Goal: Task Accomplishment & Management: Complete application form

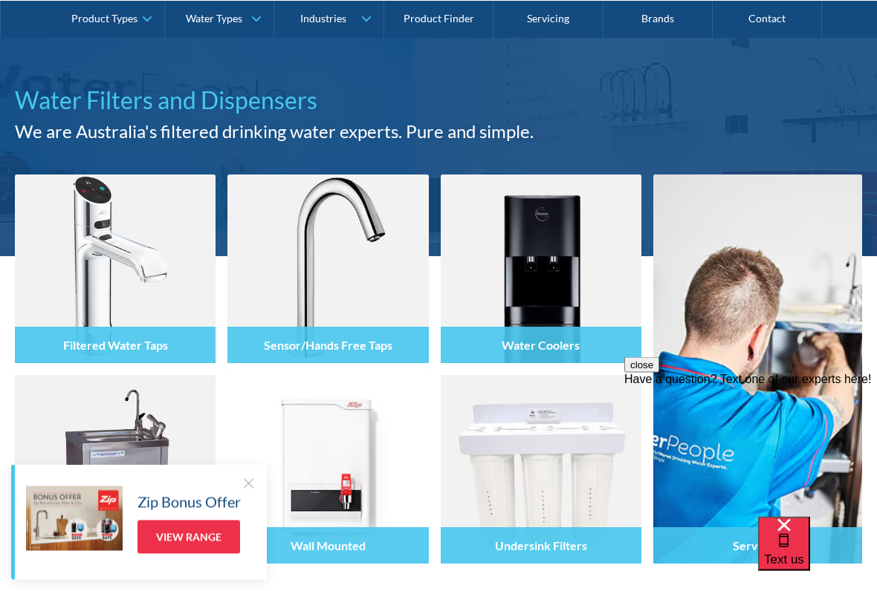
scroll to position [113, 0]
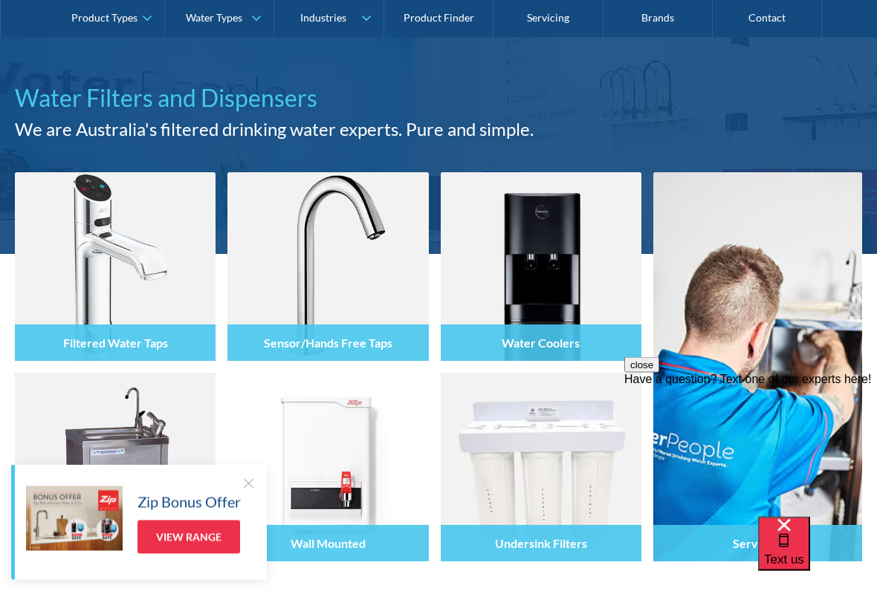
click at [252, 489] on div at bounding box center [248, 483] width 15 height 15
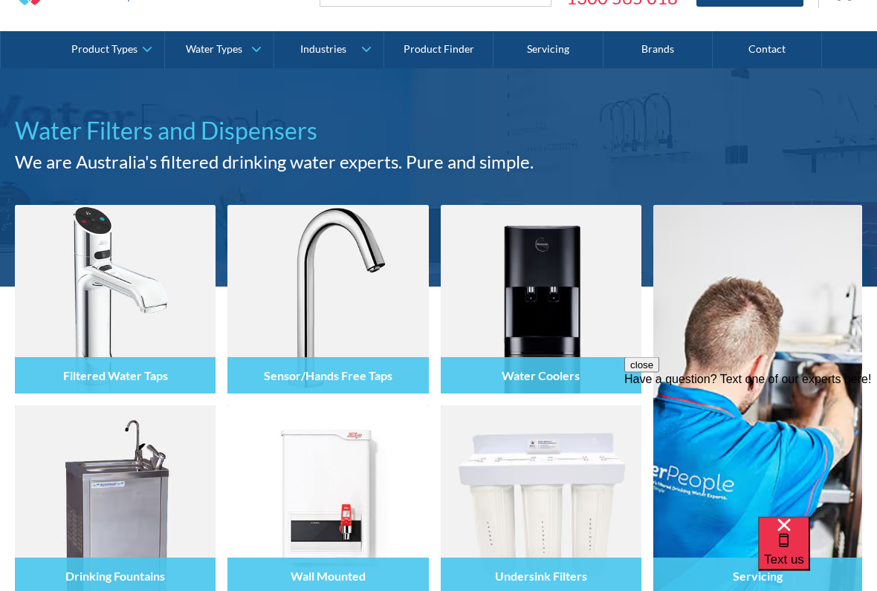
scroll to position [81, 0]
click at [103, 371] on div "Filtered Water Taps" at bounding box center [115, 375] width 201 height 36
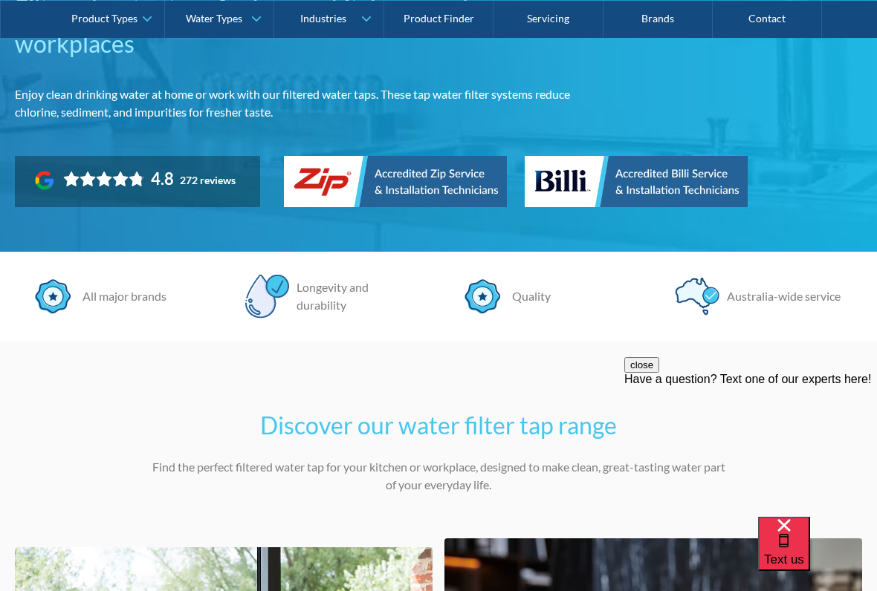
click at [659, 373] on button "close" at bounding box center [641, 365] width 35 height 16
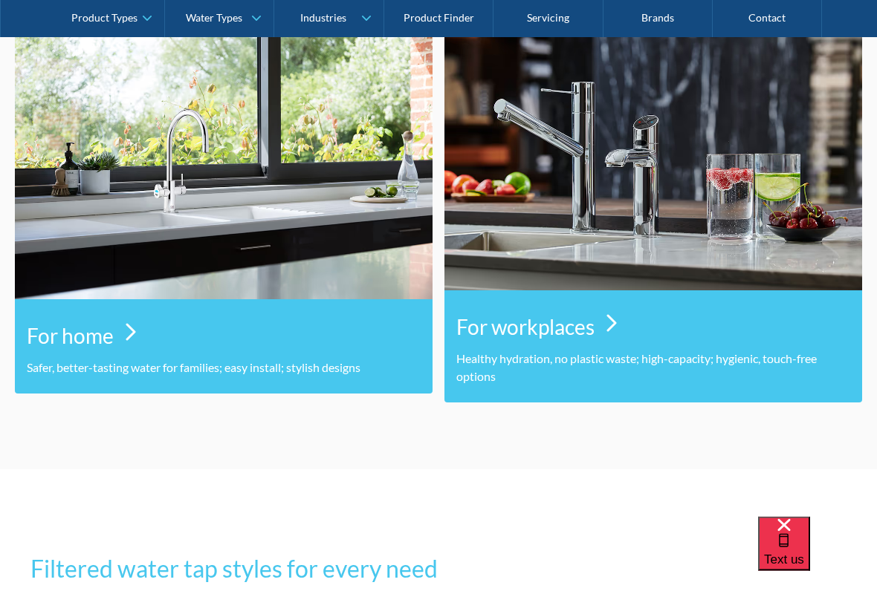
scroll to position [778, 0]
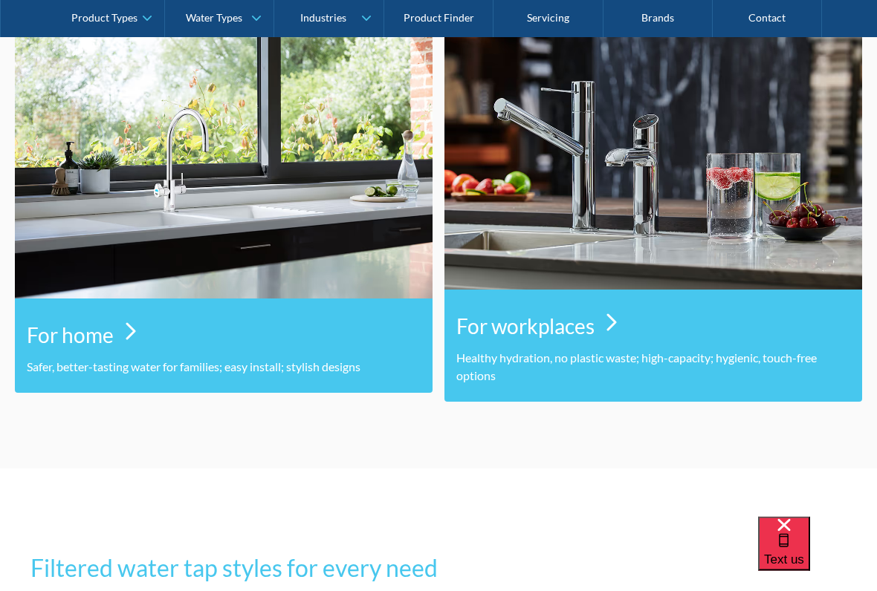
click at [747, 450] on section "Discover our water filter tap range Find the perfect filtered water tap for you…" at bounding box center [438, 139] width 877 height 660
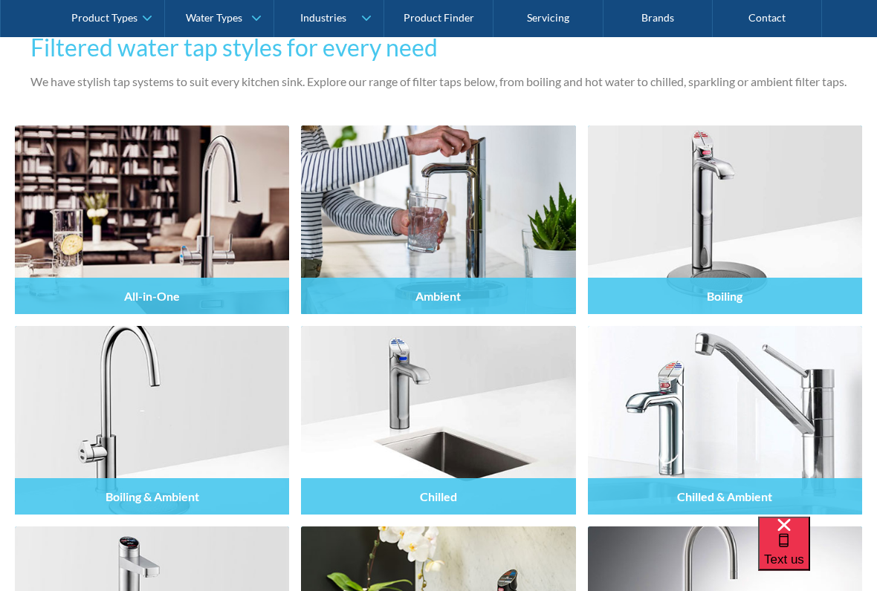
scroll to position [1299, 0]
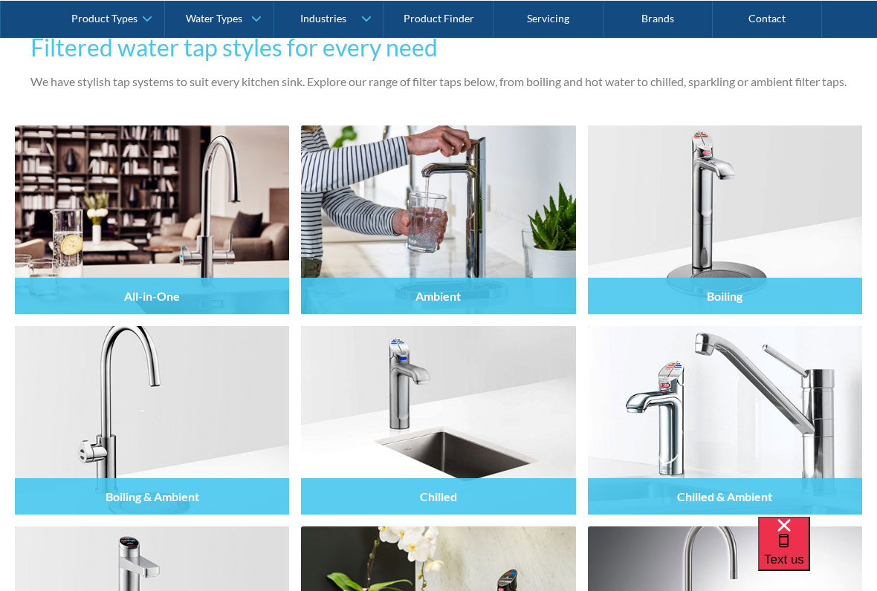
click at [457, 278] on div "Ambient" at bounding box center [438, 296] width 274 height 36
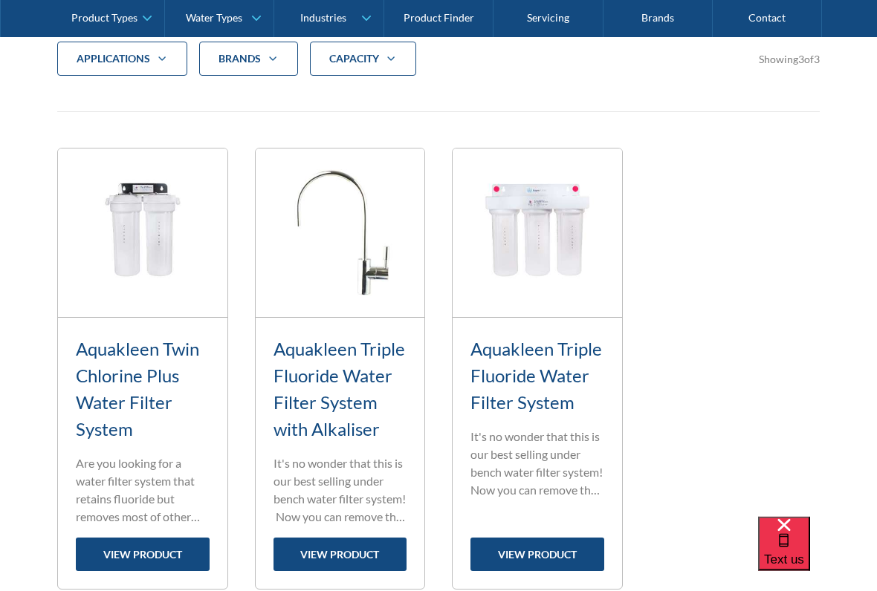
scroll to position [594, 0]
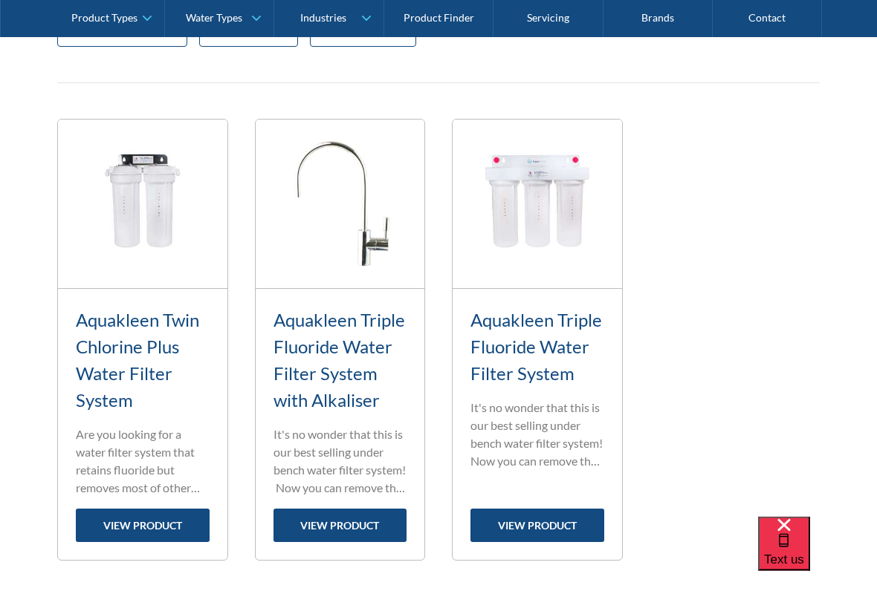
click at [343, 383] on link "Aquakleen Triple Fluoride Water Filter System with Alkaliser" at bounding box center [339, 361] width 132 height 102
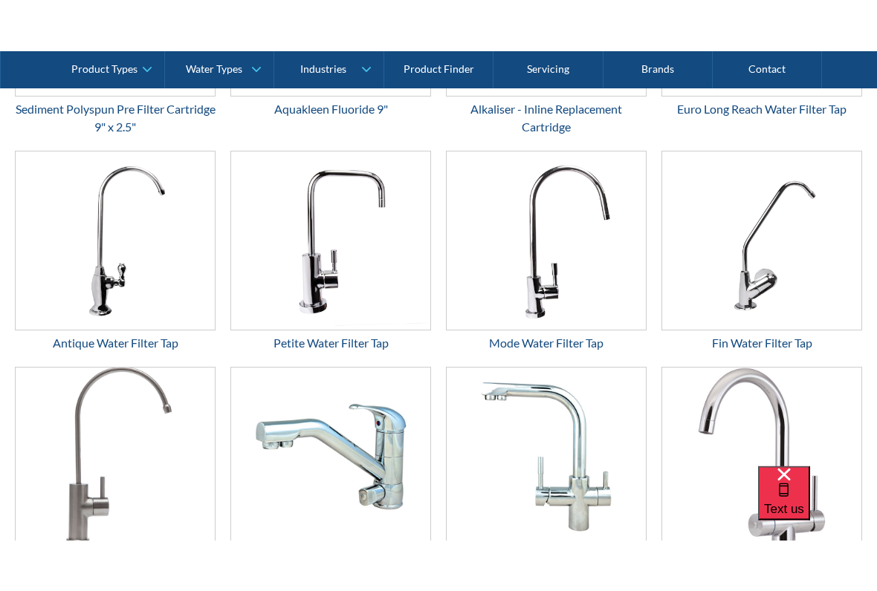
scroll to position [2619, 0]
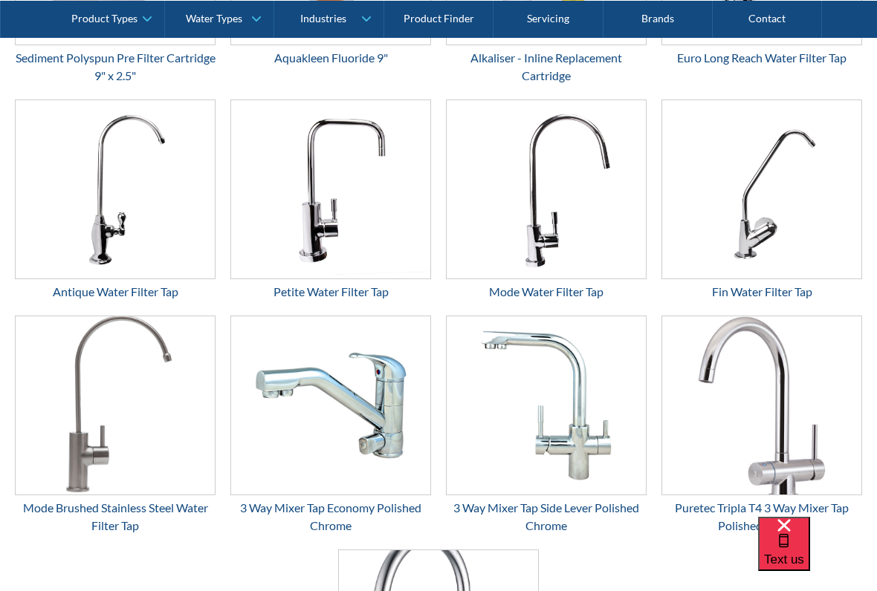
click at [0, 0] on div at bounding box center [0, 0] width 0 height 0
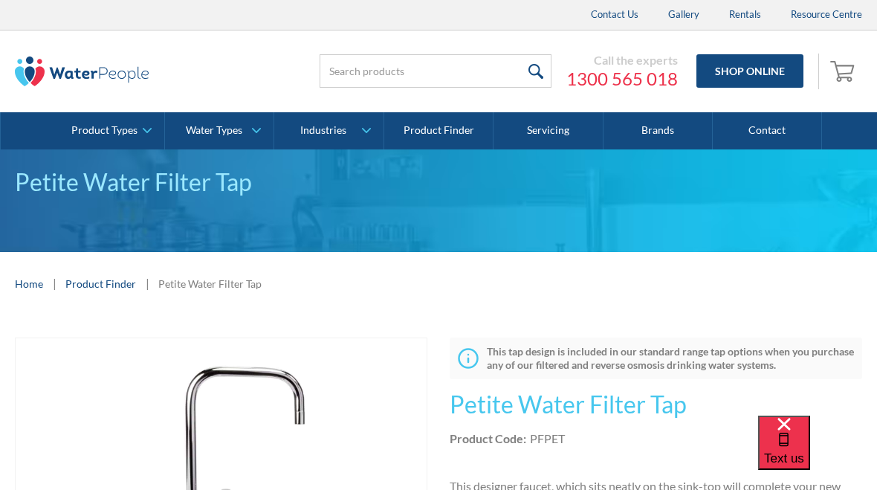
click at [154, 125] on link "Product Types" at bounding box center [110, 130] width 108 height 37
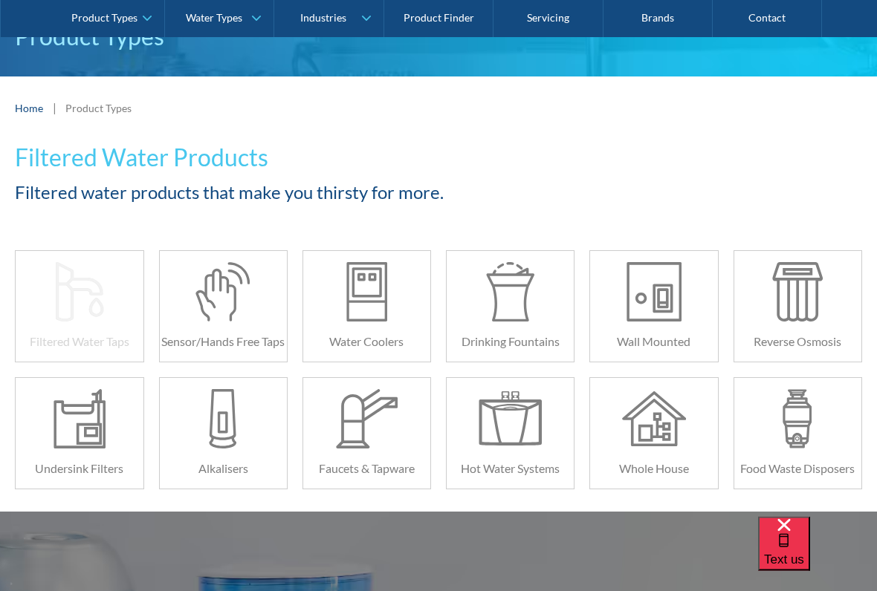
scroll to position [153, 0]
click at [96, 298] on div at bounding box center [80, 291] width 64 height 59
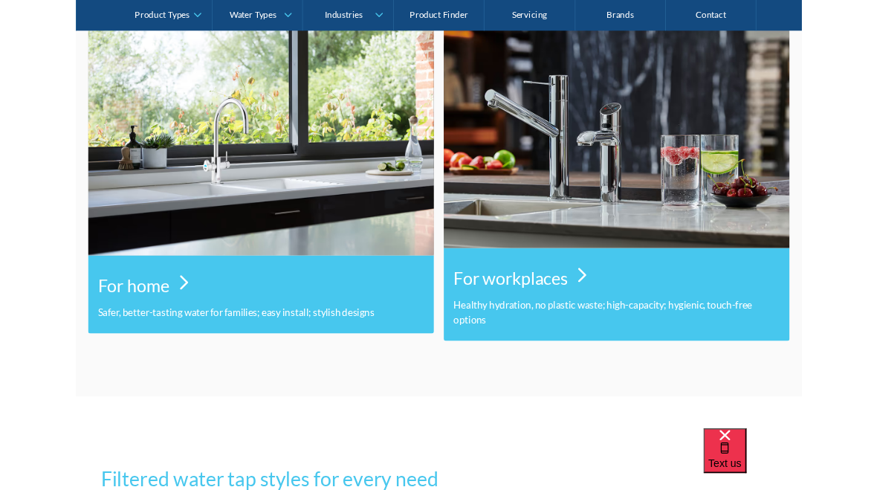
scroll to position [769, 0]
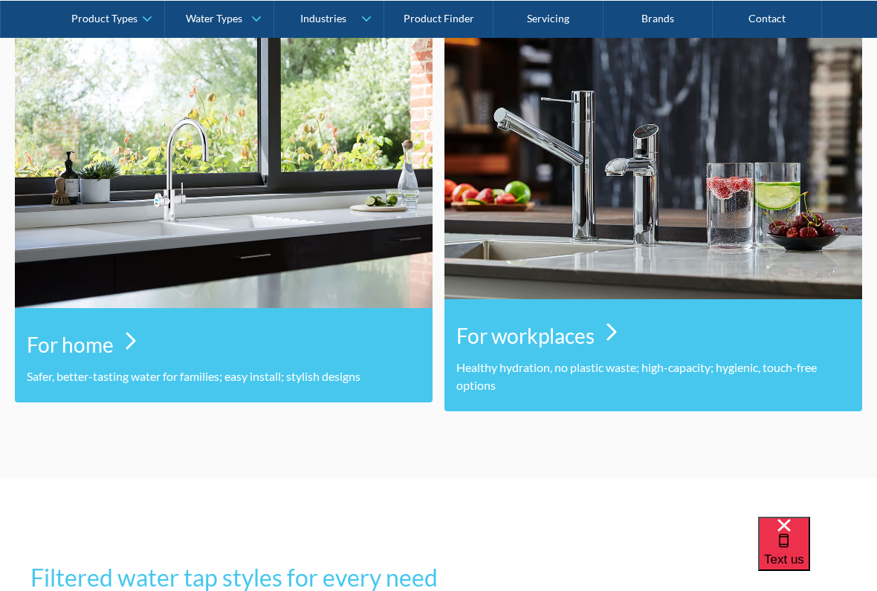
click at [256, 355] on div "For home" at bounding box center [224, 340] width 394 height 53
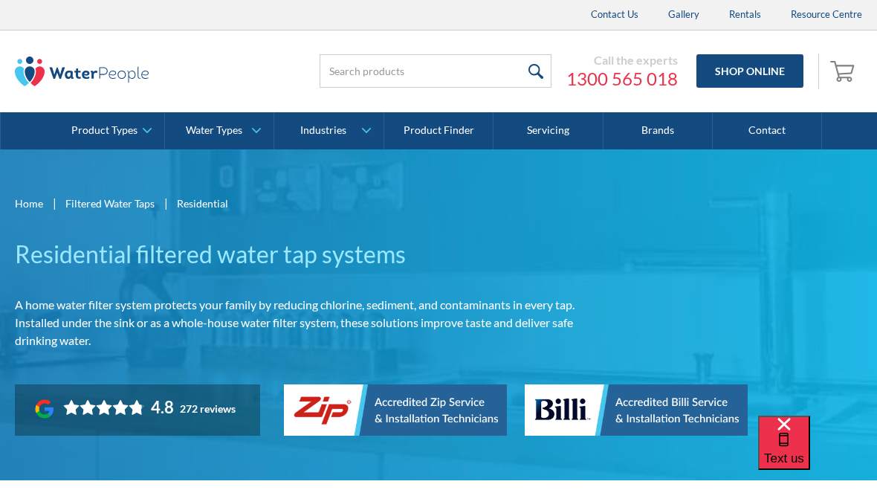
click at [260, 133] on link "Water Types" at bounding box center [219, 130] width 108 height 37
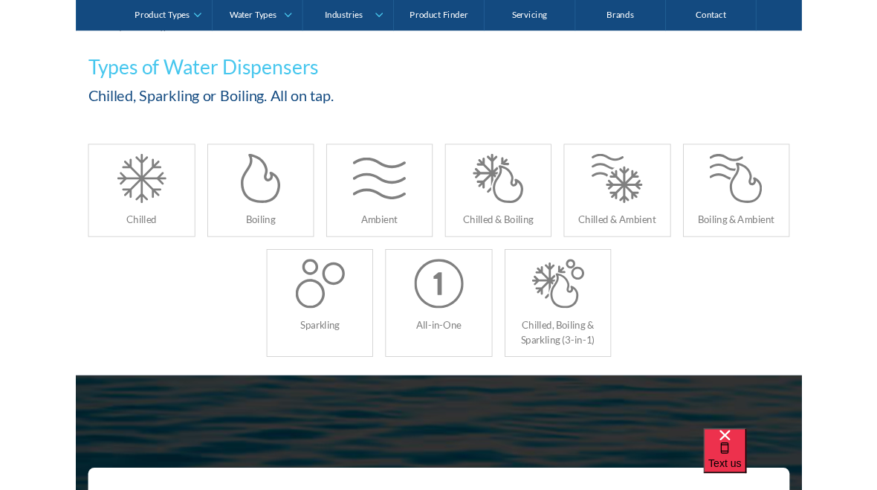
scroll to position [230, 0]
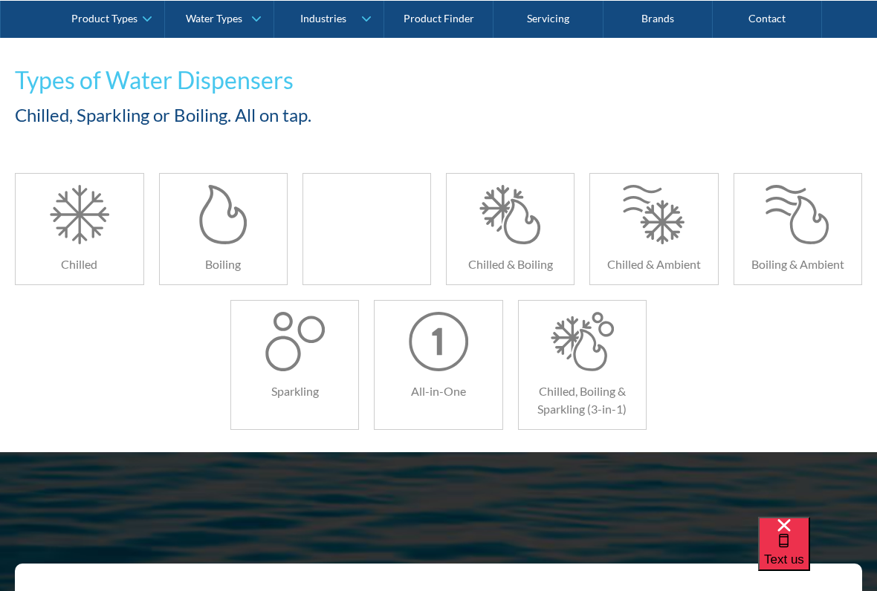
click at [371, 220] on div at bounding box center [367, 214] width 64 height 59
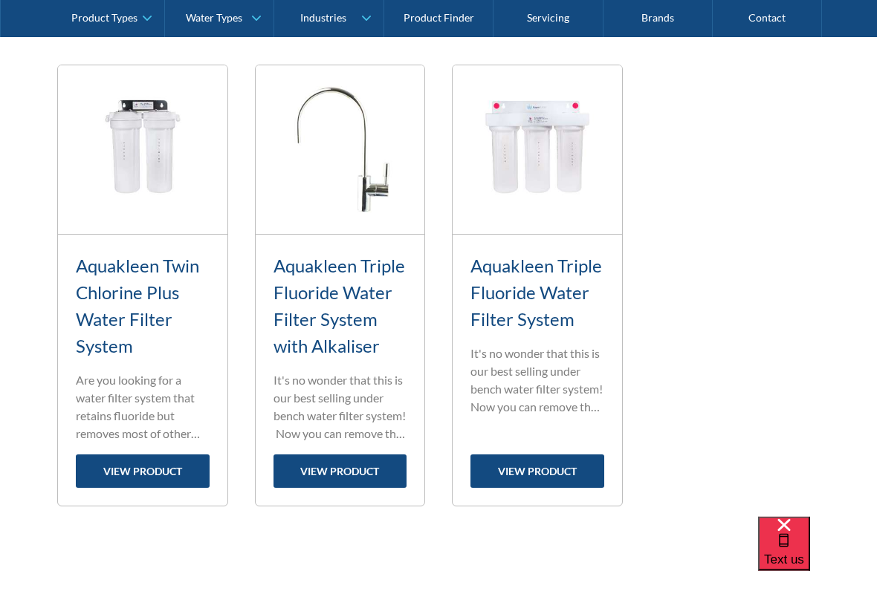
scroll to position [646, 0]
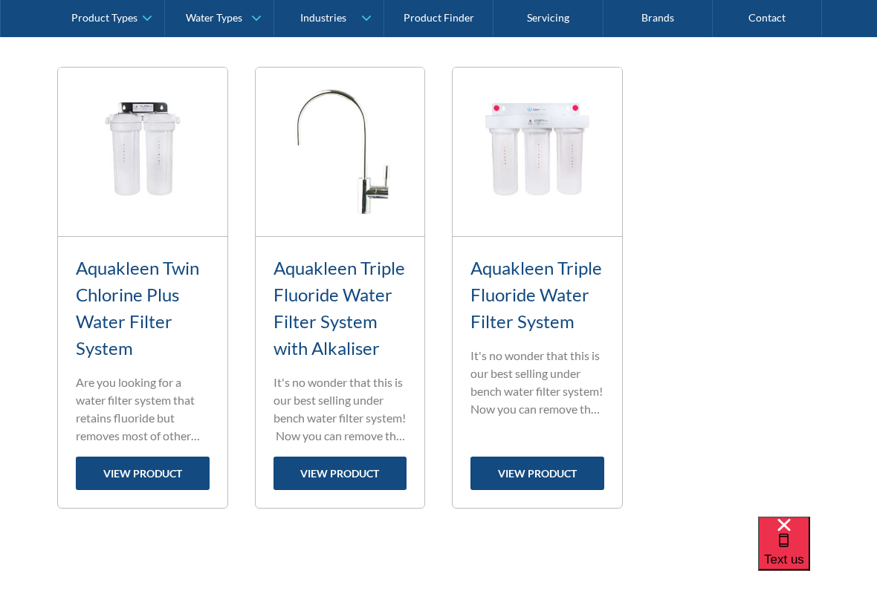
click at [335, 311] on link "Aquakleen Triple Fluoride Water Filter System with Alkaliser" at bounding box center [339, 309] width 132 height 102
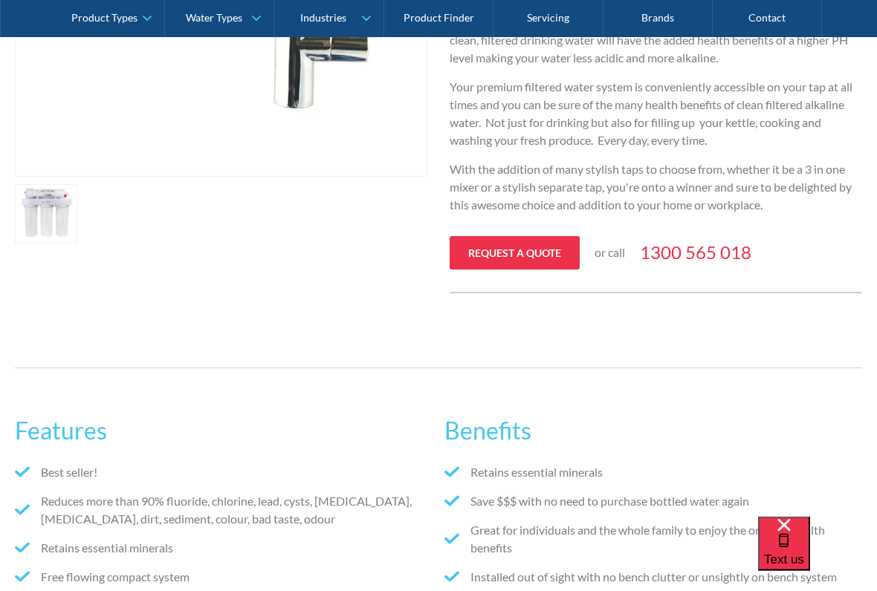
scroll to position [687, 0]
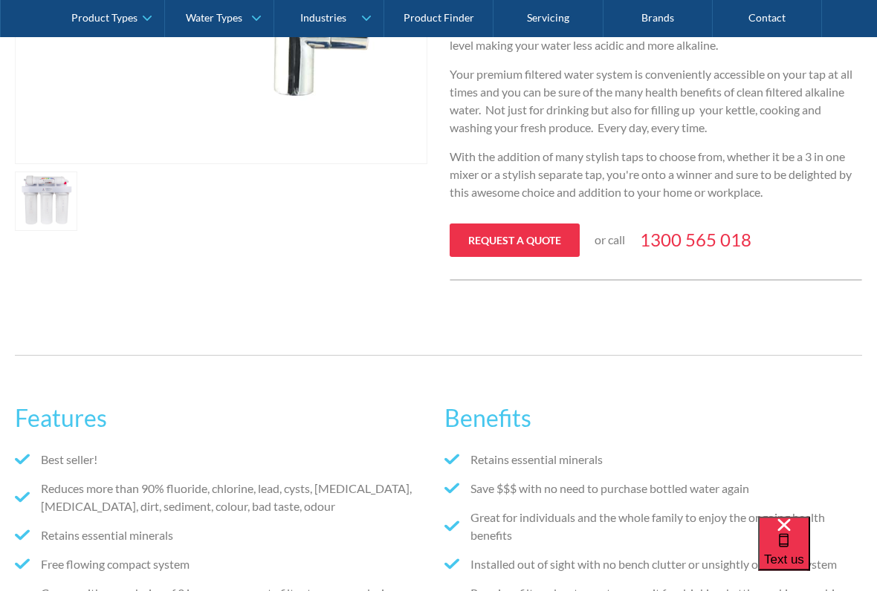
click at [506, 234] on link "Request a quote" at bounding box center [514, 240] width 130 height 33
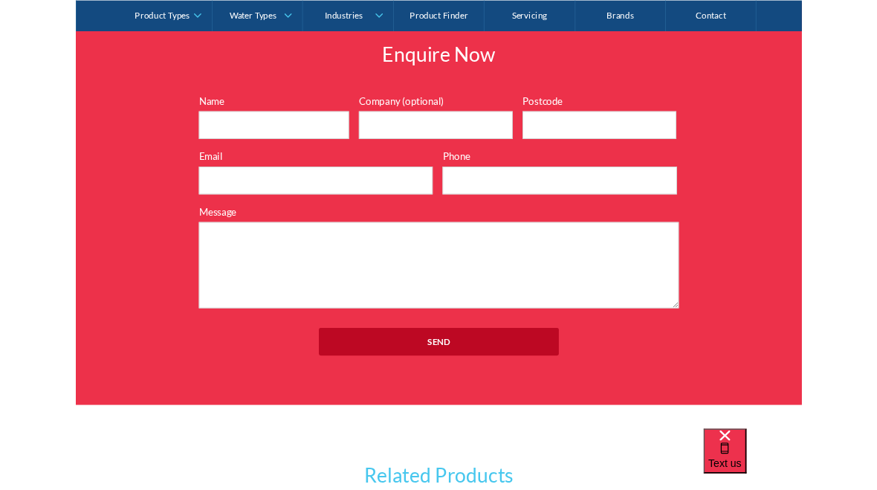
scroll to position [1851, 0]
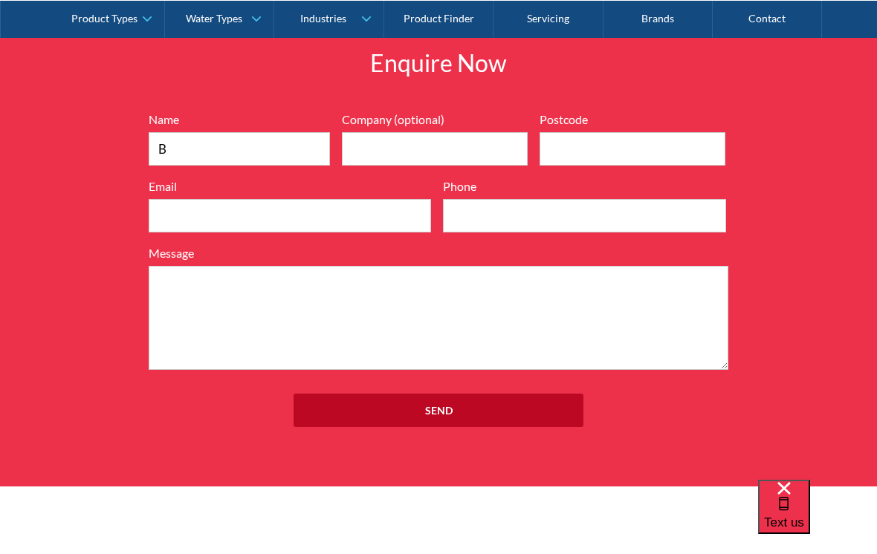
type input "Brendon La'Brooy"
type input "3806"
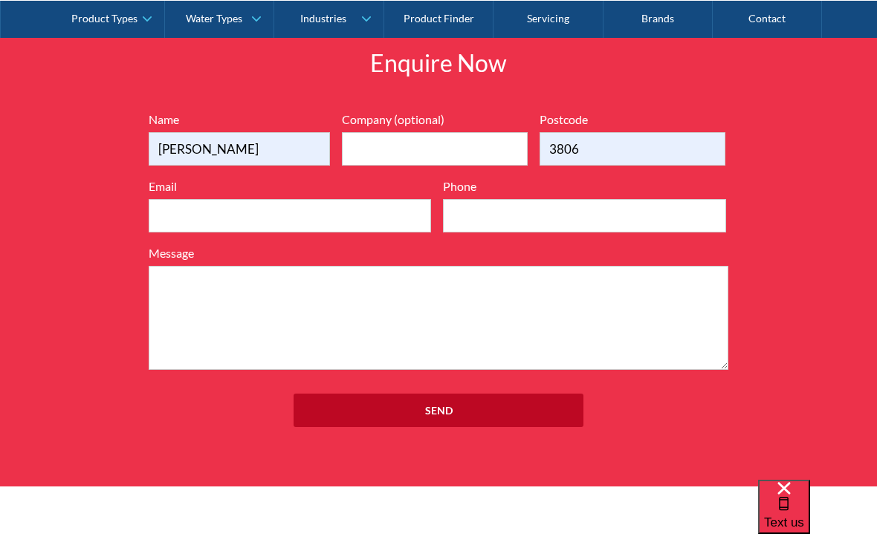
type input "brendon@labstruct.com.au"
type input "0409036161"
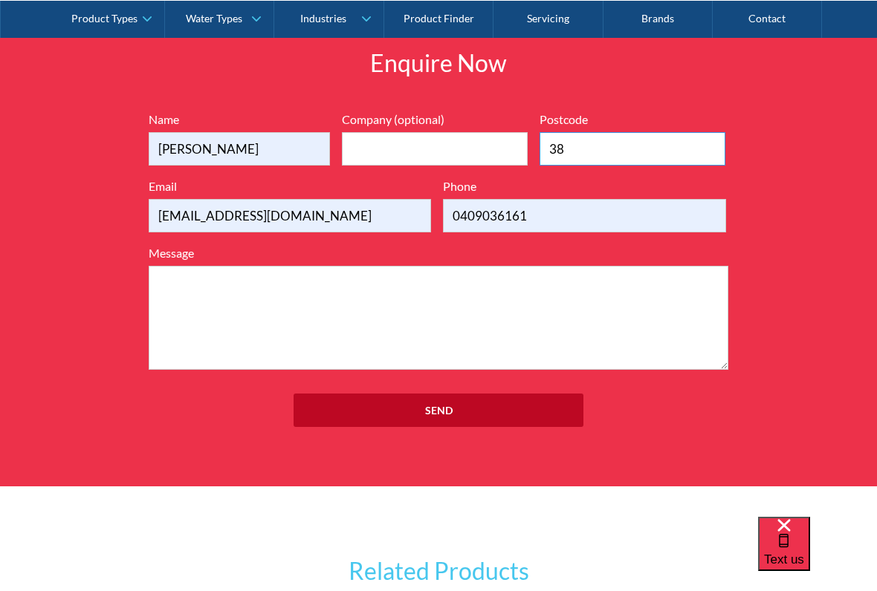
type input "3"
type input "3205"
click at [438, 409] on input "Send" at bounding box center [438, 410] width 290 height 33
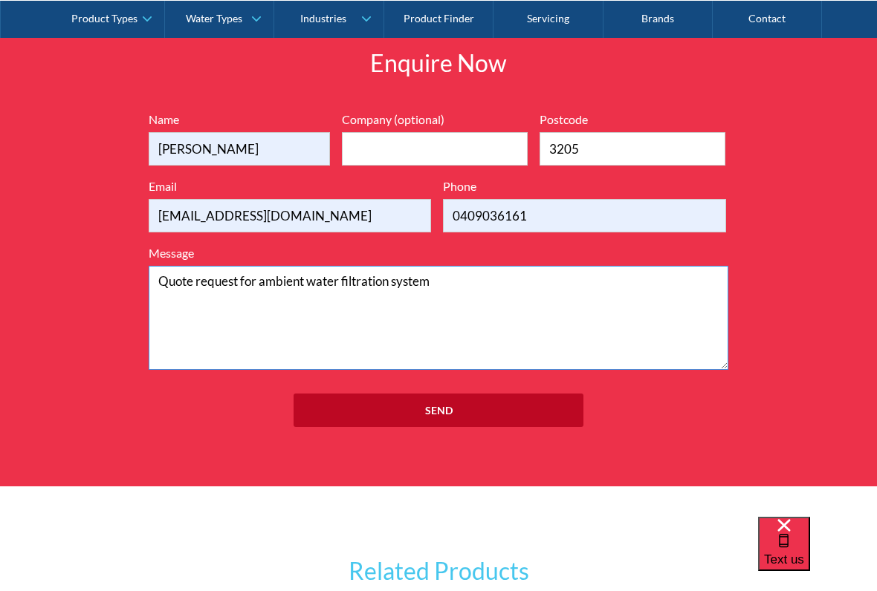
type textarea "Quote request for ambient water filtration system"
click at [438, 411] on input "Send" at bounding box center [438, 410] width 290 height 33
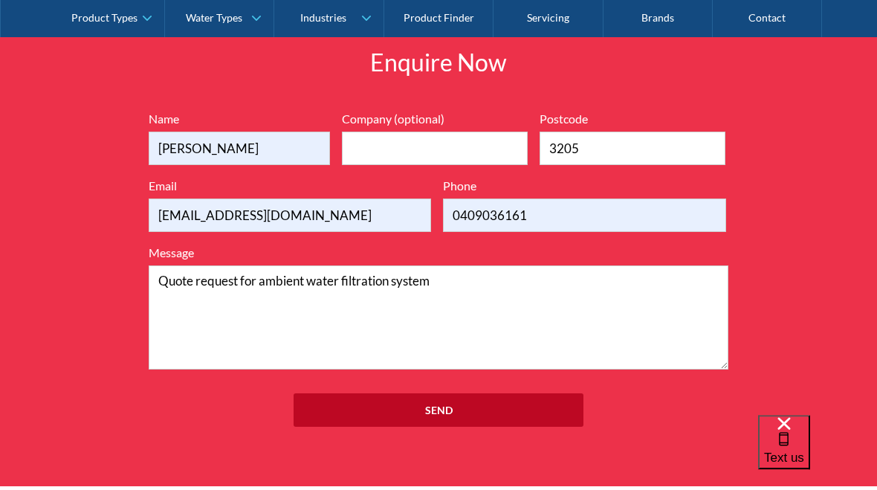
scroll to position [1892, 0]
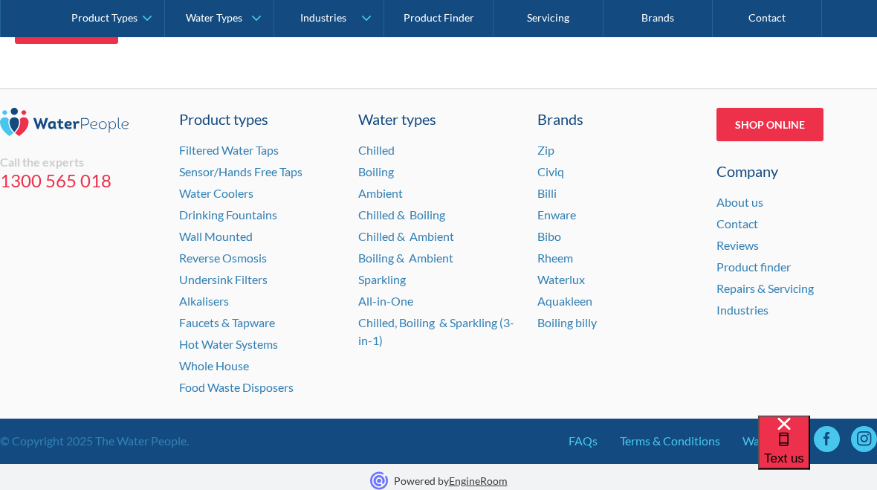
scroll to position [453, 0]
